Goal: Information Seeking & Learning: Compare options

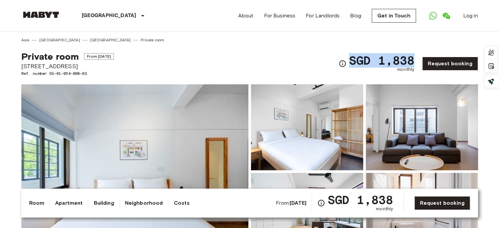
drag, startPoint x: 354, startPoint y: 57, endPoint x: 415, endPoint y: 56, distance: 60.1
click at [415, 56] on span "SGD 1,838" at bounding box center [381, 60] width 65 height 12
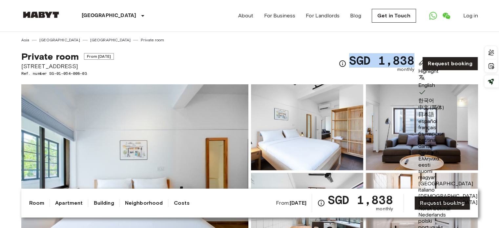
copy span "SGD 1,838"
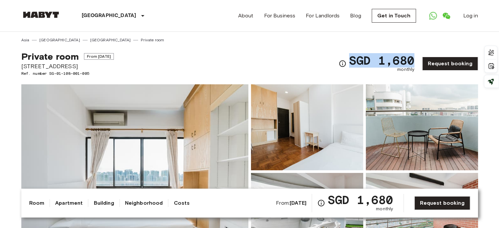
drag, startPoint x: 352, startPoint y: 60, endPoint x: 415, endPoint y: 54, distance: 62.7
click at [415, 54] on span "SGD 1,680" at bounding box center [381, 60] width 65 height 12
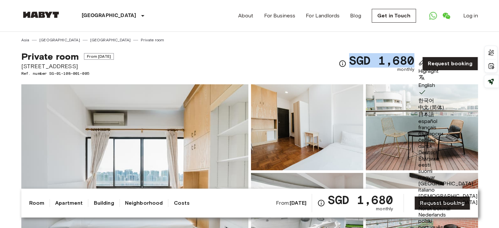
copy span "SGD 1,680"
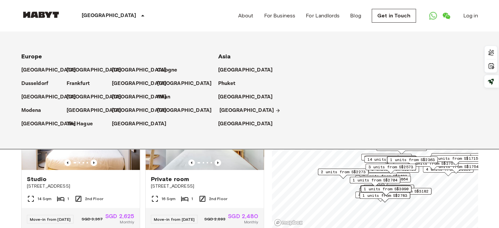
click at [229, 113] on p "[GEOGRAPHIC_DATA]" at bounding box center [247, 111] width 55 height 8
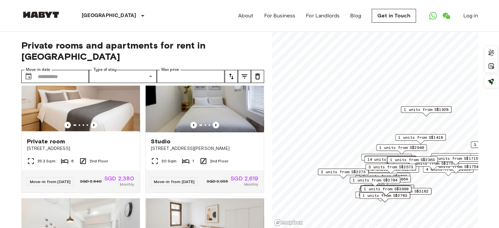
scroll to position [619, 0]
